Goal: Information Seeking & Learning: Learn about a topic

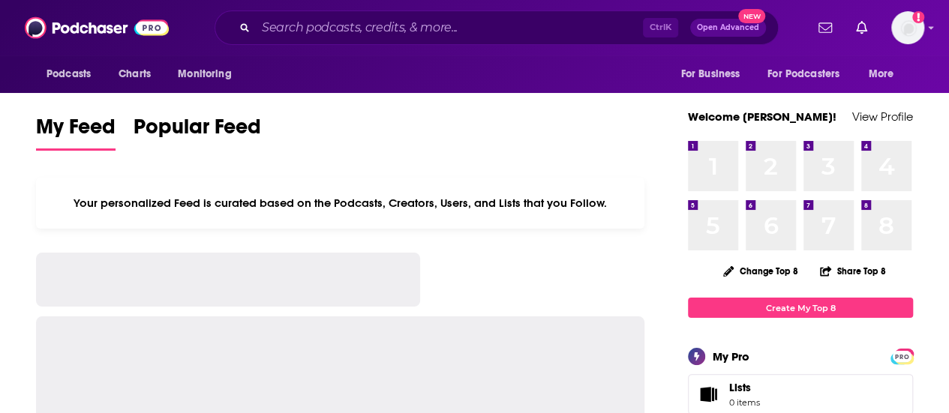
click at [355, 29] on input "Search podcasts, credits, & more..." at bounding box center [449, 28] width 387 height 24
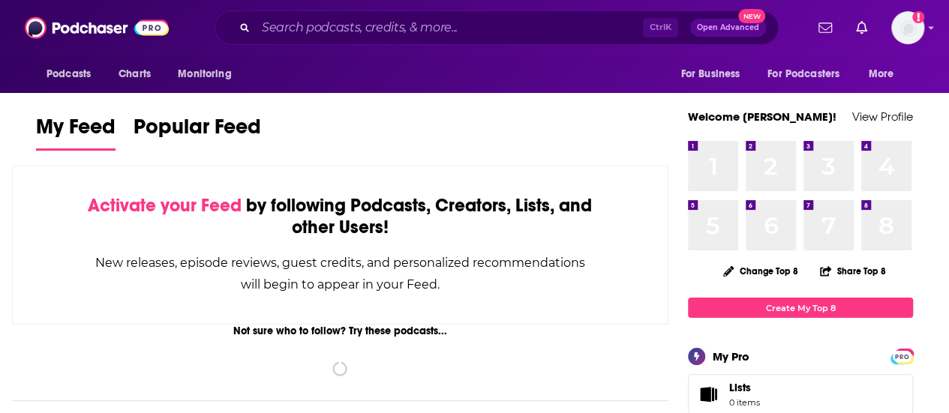
click at [355, 29] on input "Search podcasts, credits, & more..." at bounding box center [449, 28] width 387 height 24
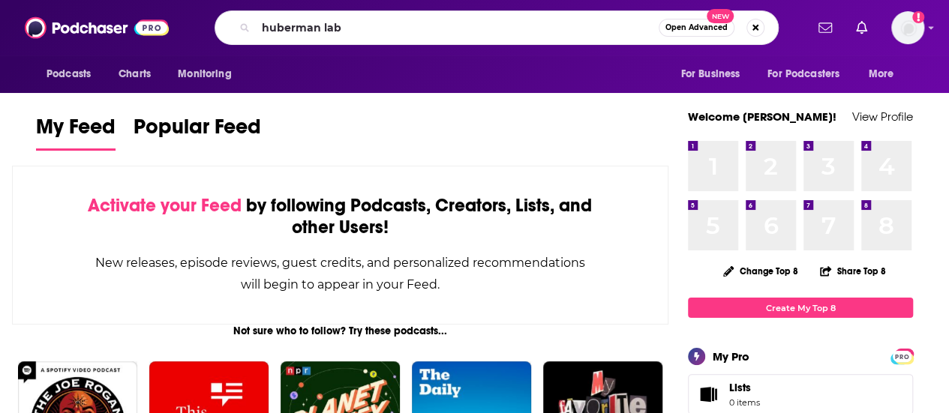
type input "huberman lab"
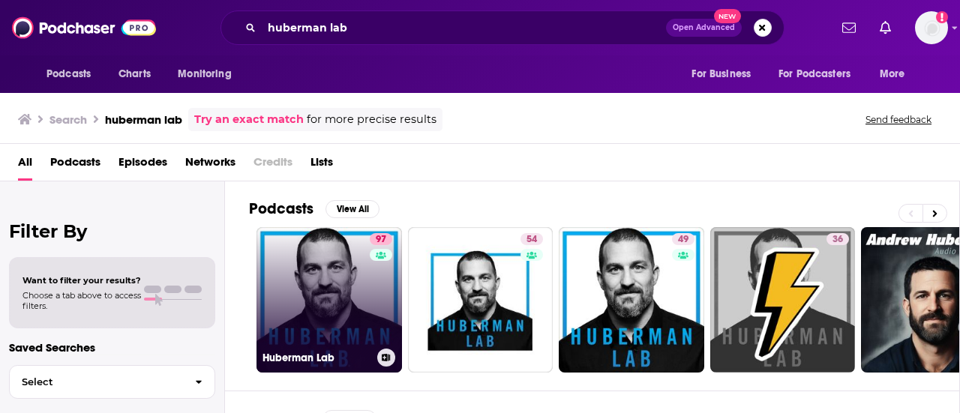
click at [317, 325] on link "97 Huberman Lab" at bounding box center [330, 300] width 146 height 146
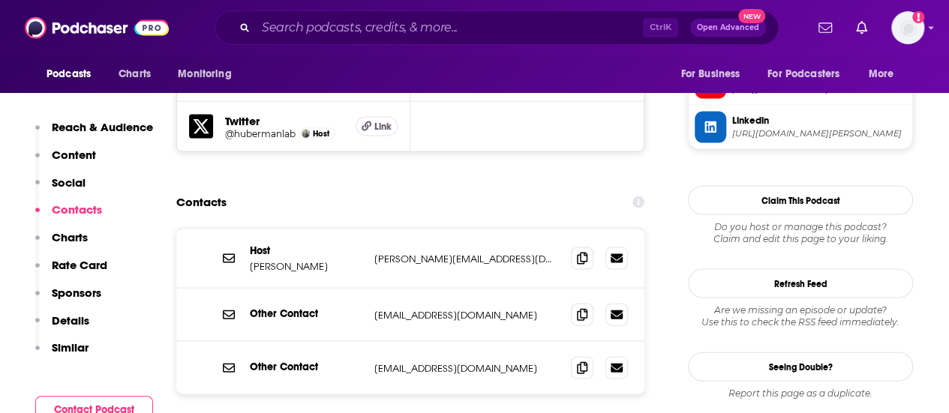
scroll to position [1477, 0]
click at [580, 248] on span at bounding box center [582, 259] width 23 height 23
